Goal: Check status: Check status

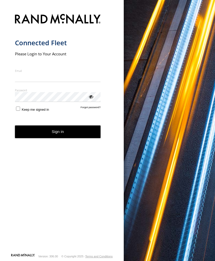
type input "**********"
click at [58, 134] on button "Sign in" at bounding box center [58, 131] width 86 height 13
click at [56, 135] on button "Sign in" at bounding box center [58, 131] width 86 height 13
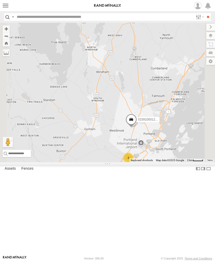
click at [7, 6] on label at bounding box center [5, 5] width 7 height 7
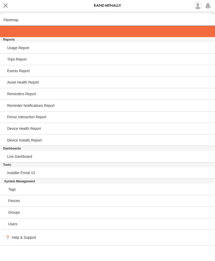
click at [10, 33] on span at bounding box center [9, 31] width 11 height 4
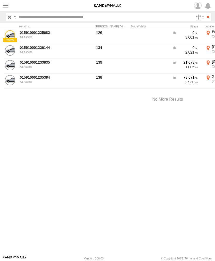
click at [35, 64] on link "015910001233835" at bounding box center [45, 62] width 50 height 5
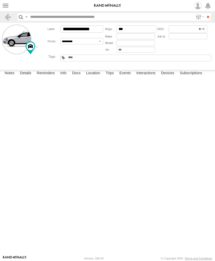
click at [127, 77] on label "Events" at bounding box center [125, 73] width 17 height 7
